Goal: Book appointment/travel/reservation

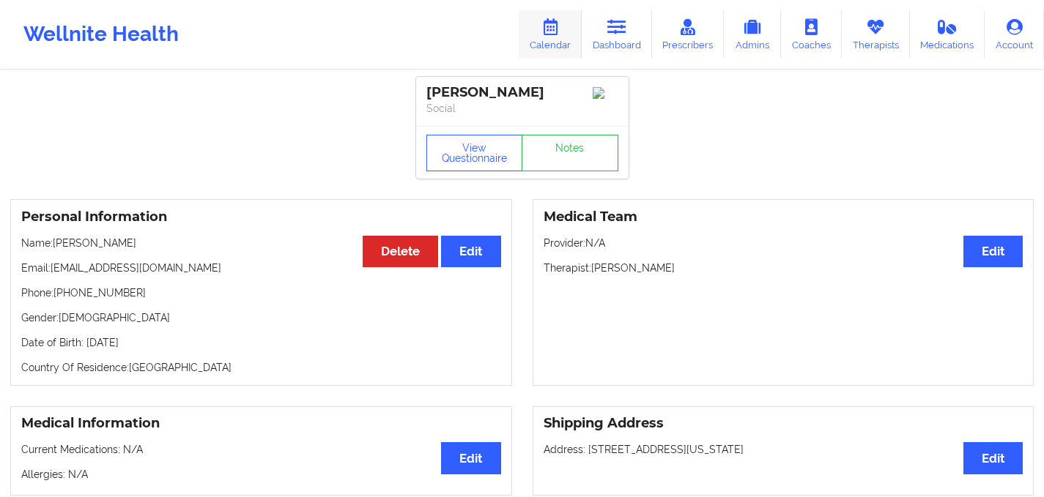
click at [543, 23] on icon at bounding box center [550, 27] width 19 height 16
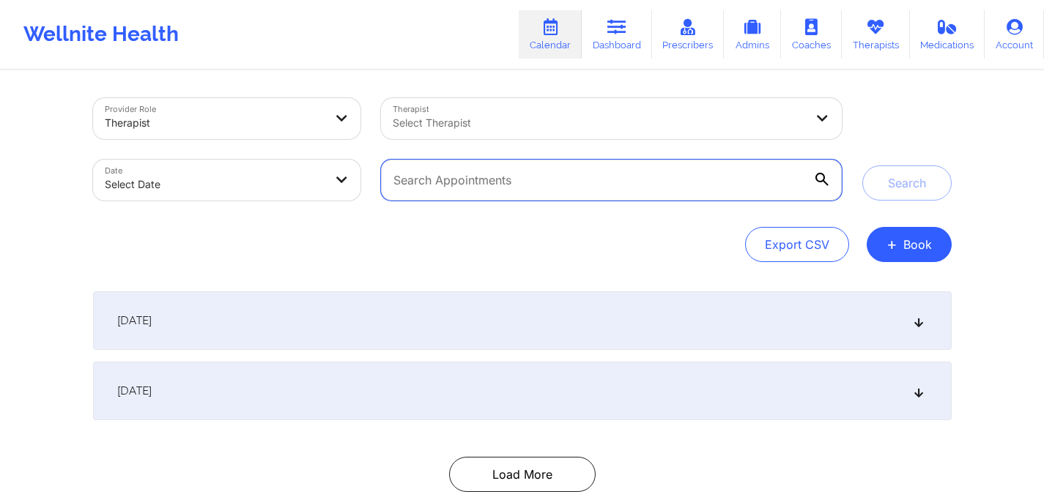
click at [439, 181] on input "text" at bounding box center [611, 180] width 460 height 41
type input "[PERSON_NAME]"
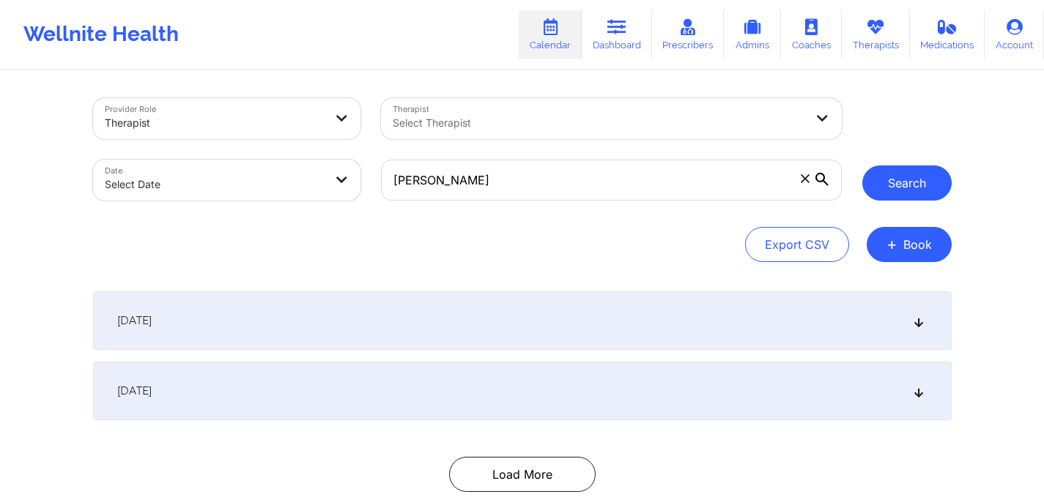
click at [875, 191] on button "Search" at bounding box center [906, 183] width 89 height 35
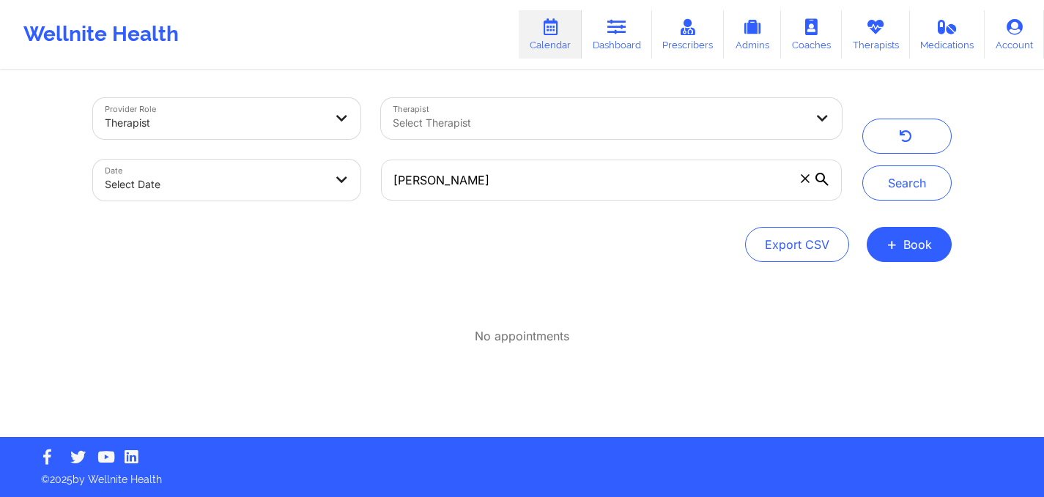
select select "2025-8"
select select "2025-9"
drag, startPoint x: 492, startPoint y: 173, endPoint x: 287, endPoint y: 177, distance: 205.1
click at [287, 177] on div "Provider Role Therapist Therapist Select Therapist Date Select Date [PERSON_NAM…" at bounding box center [467, 149] width 769 height 123
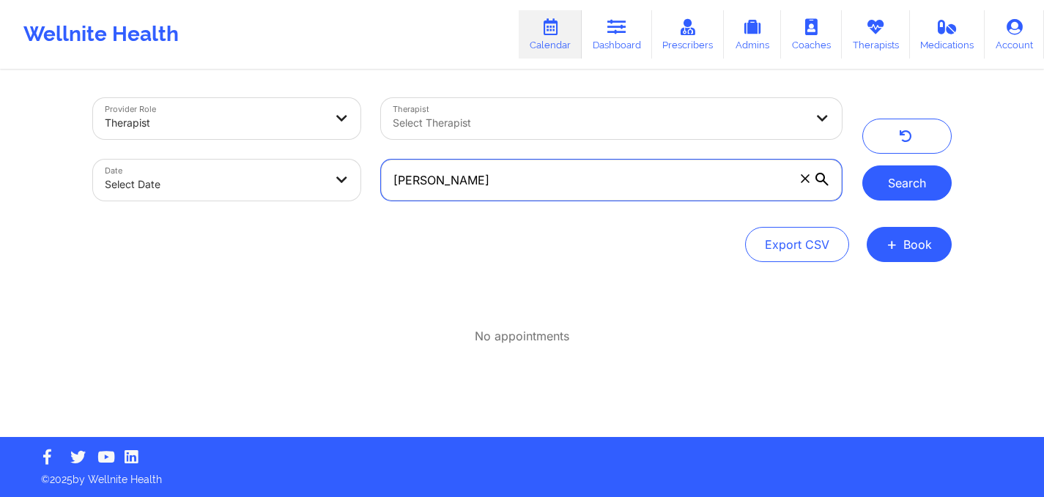
type input "[PERSON_NAME]"
click at [888, 185] on button "Search" at bounding box center [906, 183] width 89 height 35
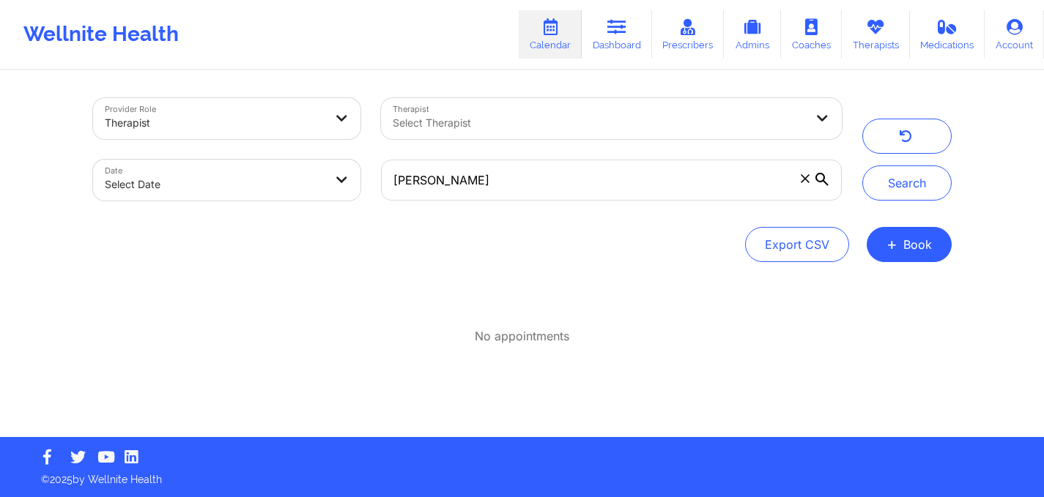
click at [241, 183] on body "Wellnite Health Calendar Dashboard Prescribers Admins Coaches Therapists Medica…" at bounding box center [522, 248] width 1044 height 497
select select "2025-8"
select select "2025-9"
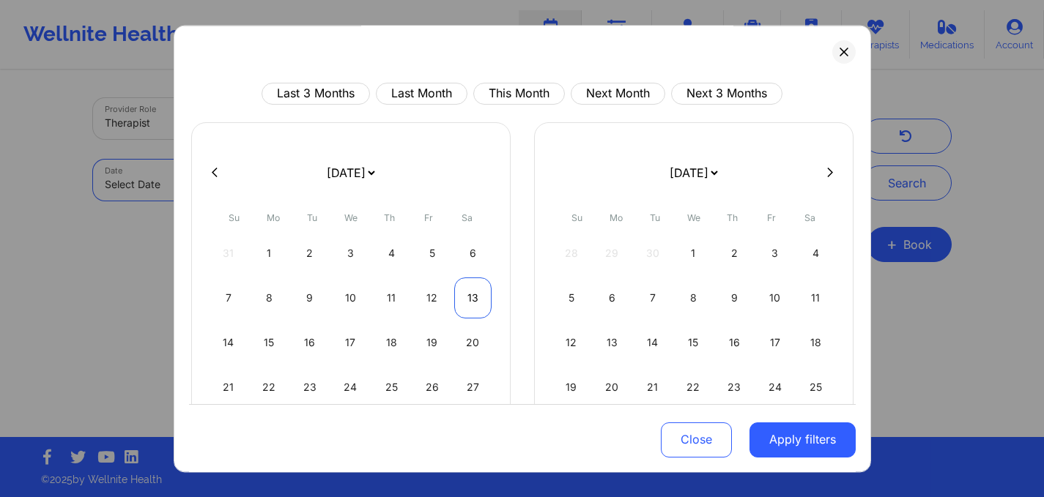
scroll to position [97, 0]
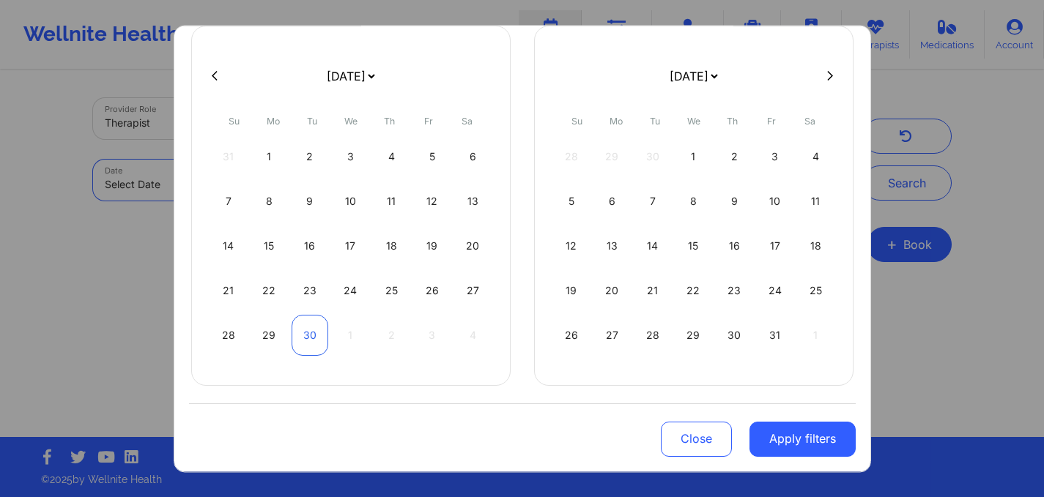
click at [299, 339] on div "30" at bounding box center [310, 335] width 37 height 41
select select "2025-8"
select select "2025-9"
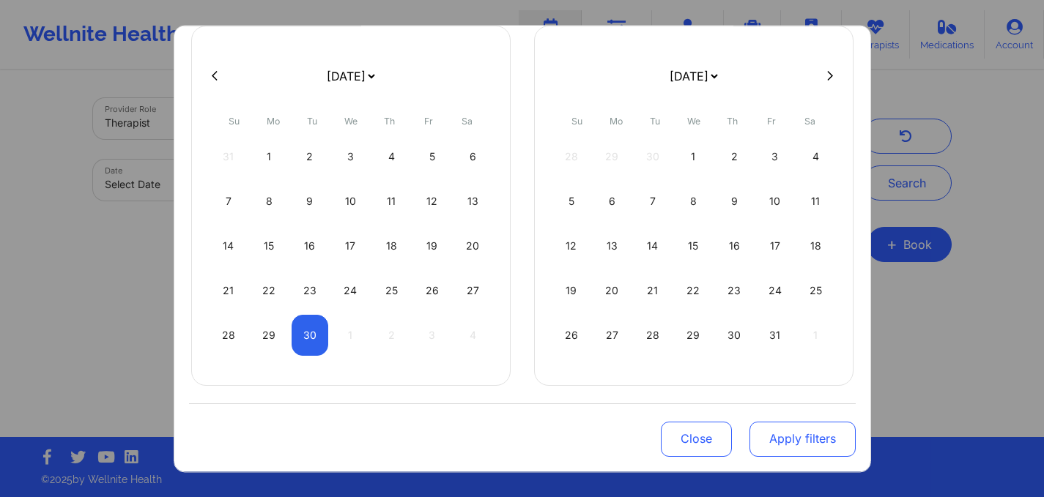
click at [795, 446] on button "Apply filters" at bounding box center [802, 439] width 106 height 35
select select "2025-8"
select select "2025-9"
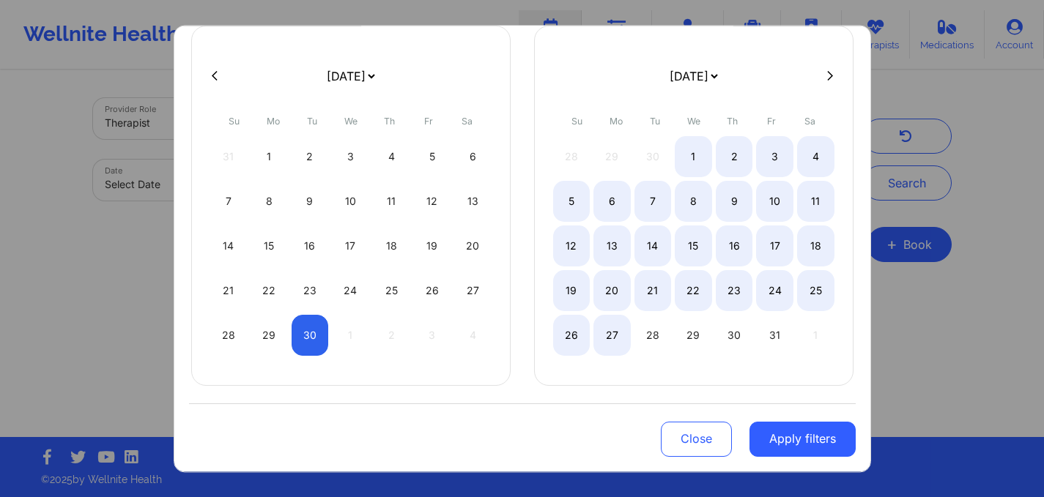
select select "2025-8"
select select "2025-9"
click at [788, 443] on button "Apply filters" at bounding box center [802, 439] width 106 height 35
select select "2025-8"
select select "2025-9"
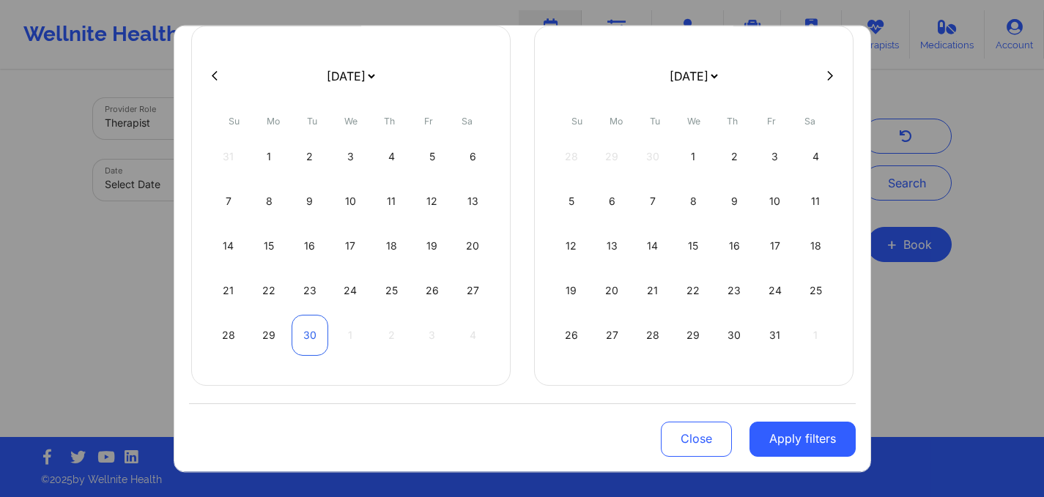
click at [297, 331] on div "30" at bounding box center [310, 335] width 37 height 41
select select "2025-8"
select select "2025-9"
click at [297, 331] on div "30" at bounding box center [310, 335] width 37 height 41
select select "2025-8"
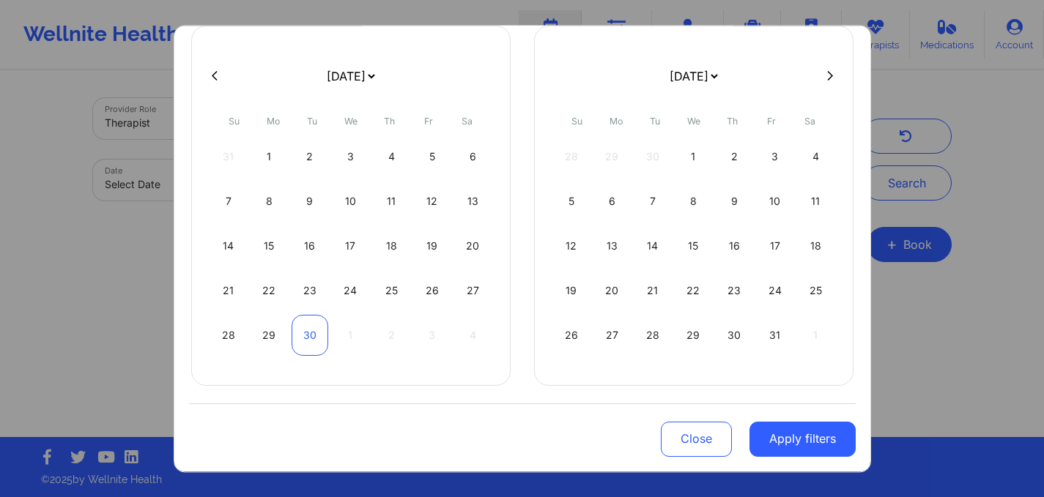
select select "2025-9"
click at [297, 332] on div "30" at bounding box center [310, 335] width 37 height 41
select select "2025-8"
select select "2025-9"
click at [693, 440] on button "Close" at bounding box center [696, 439] width 71 height 35
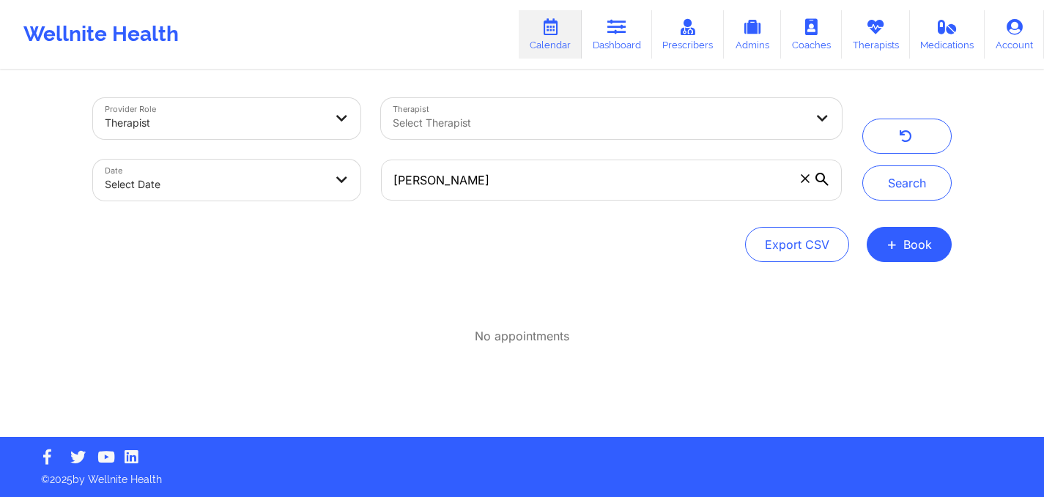
click at [292, 167] on body "Wellnite Health Calendar Dashboard Prescribers Admins Coaches Therapists Medica…" at bounding box center [522, 248] width 1044 height 497
select select "2025-8"
select select "2025-9"
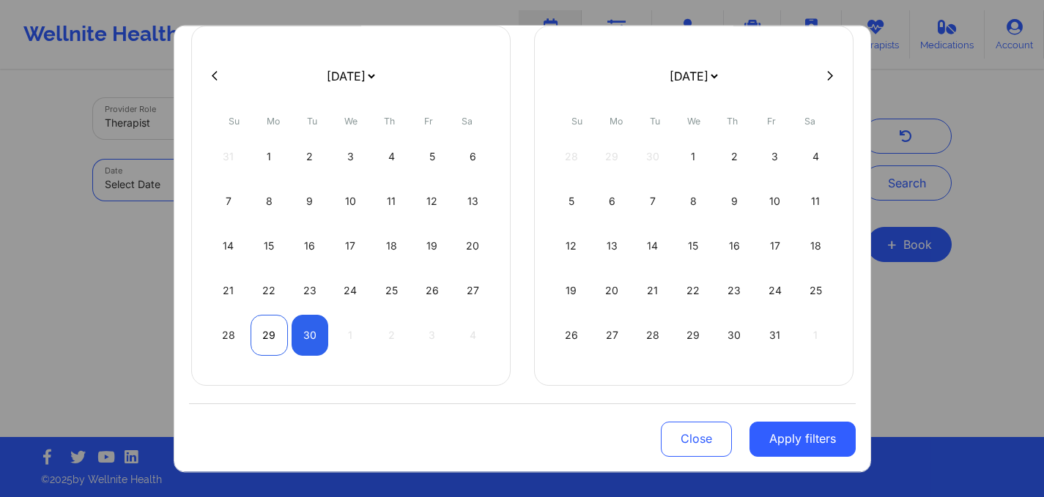
click at [273, 336] on div "29" at bounding box center [268, 335] width 37 height 41
select select "2025-8"
select select "2025-9"
select select "2025-8"
select select "2025-9"
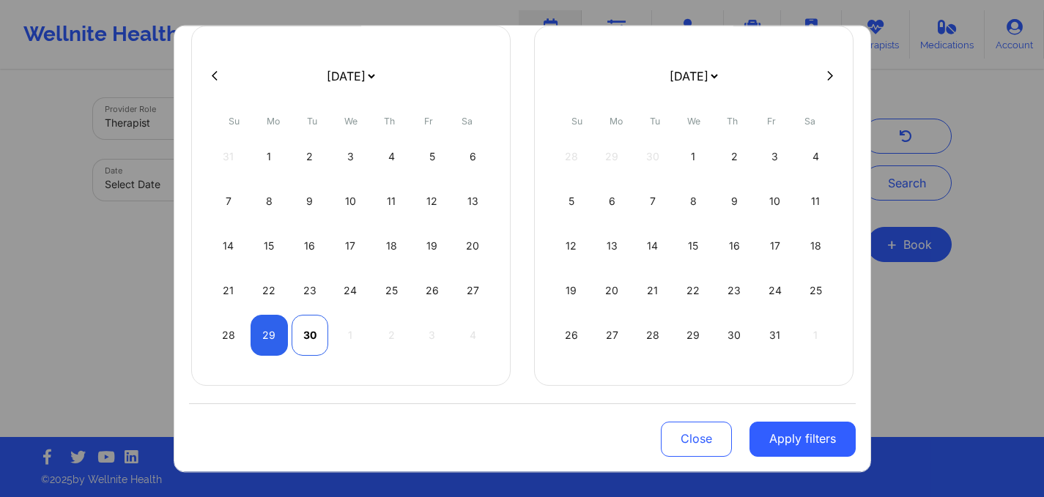
click at [307, 338] on div "30" at bounding box center [310, 335] width 37 height 41
select select "2025-8"
select select "2025-9"
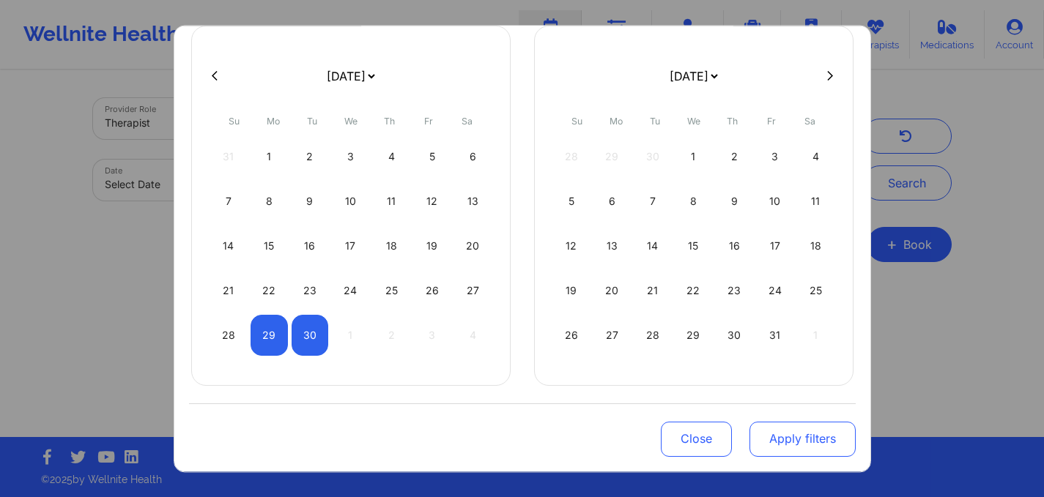
click at [795, 438] on button "Apply filters" at bounding box center [802, 439] width 106 height 35
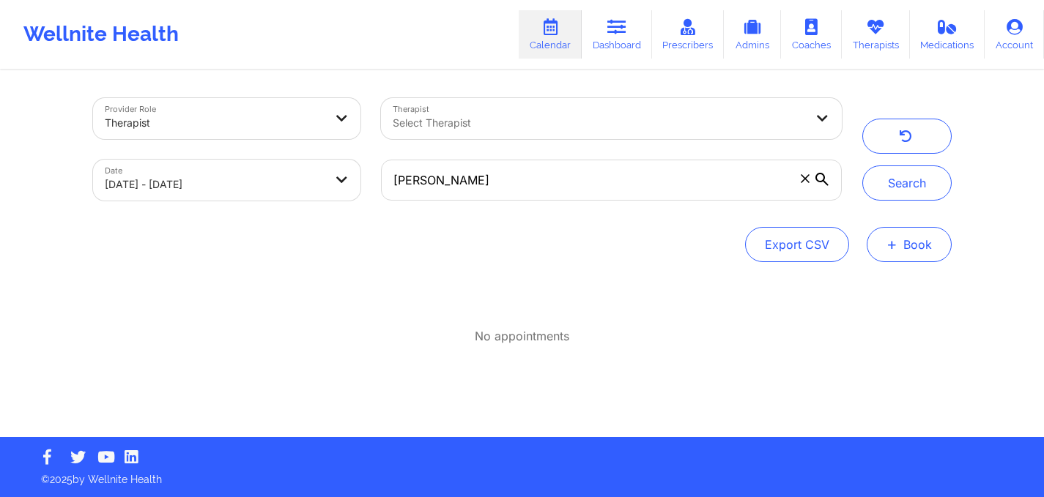
click at [907, 245] on button "+ Book" at bounding box center [908, 244] width 85 height 35
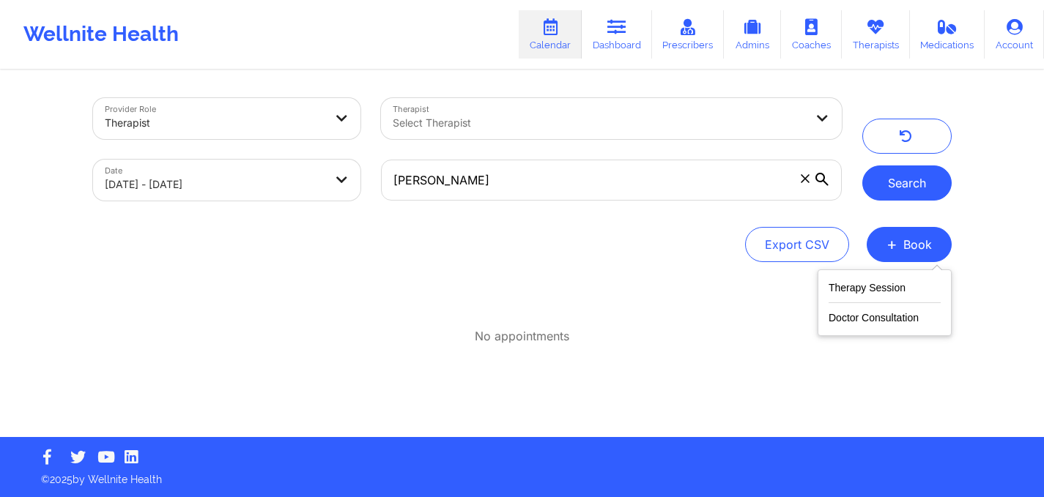
click at [901, 182] on button "Search" at bounding box center [906, 183] width 89 height 35
